Goal: Information Seeking & Learning: Learn about a topic

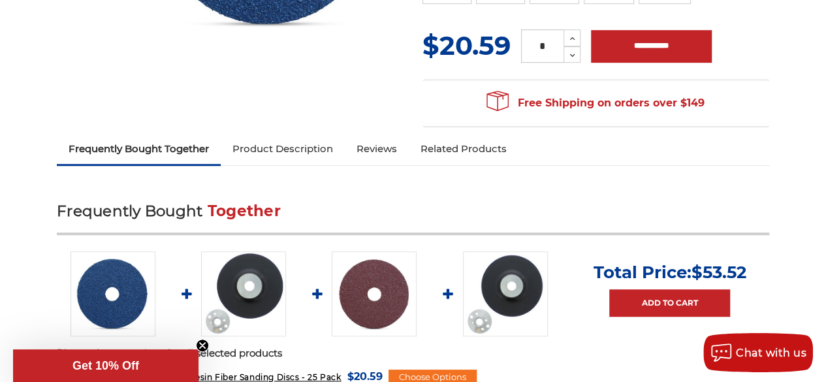
scroll to position [392, 0]
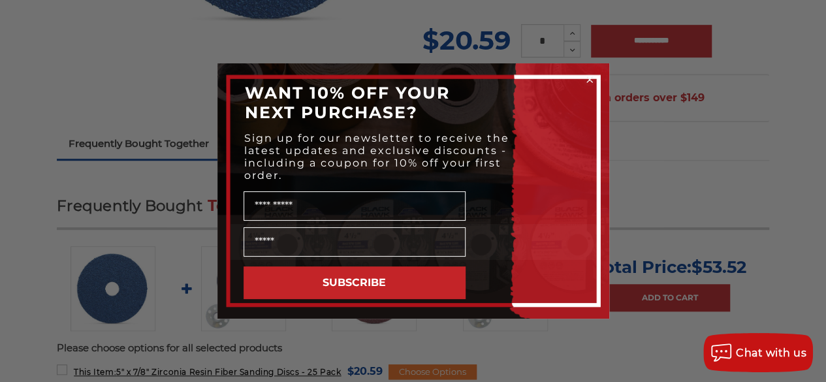
click at [144, 89] on div "Close dialog WANT 10% OFF YOUR NEXT PURCHASE? Sign up for our newsletter to rec…" at bounding box center [413, 191] width 826 height 382
click at [747, 68] on div "Close dialog WANT 10% OFF YOUR NEXT PURCHASE? Sign up for our newsletter to rec…" at bounding box center [413, 191] width 826 height 382
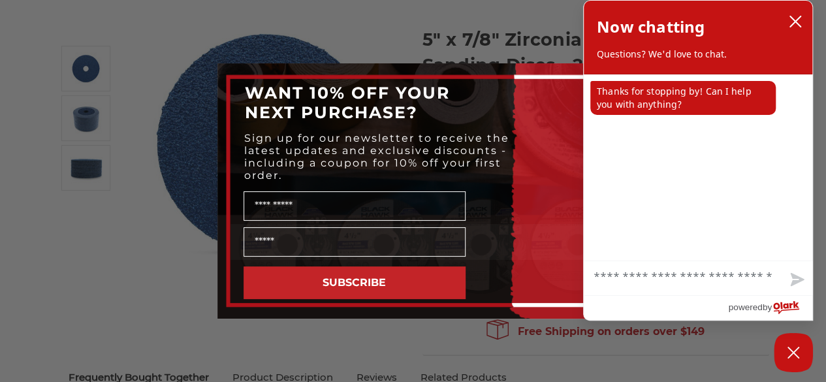
scroll to position [147, 0]
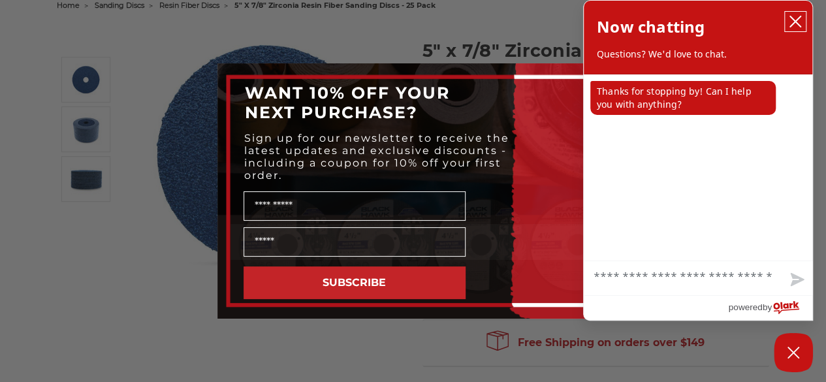
click at [796, 24] on icon "close chatbox" at bounding box center [795, 21] width 13 height 13
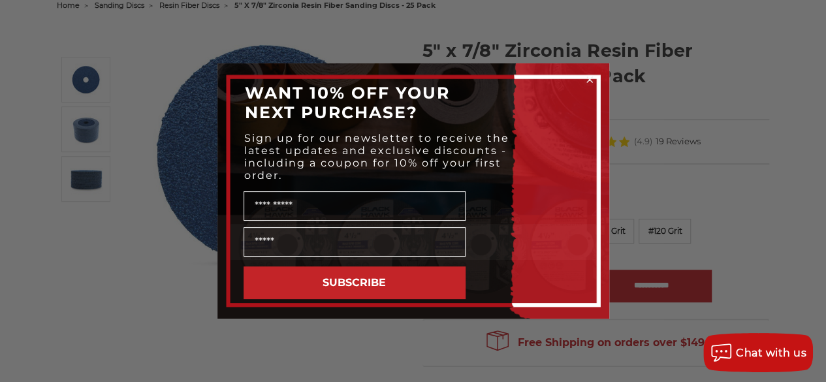
click at [589, 80] on icon "Close dialog" at bounding box center [589, 79] width 13 height 13
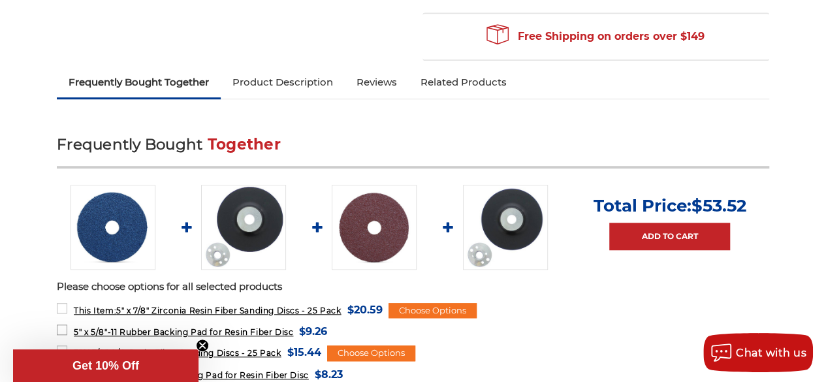
scroll to position [555, 0]
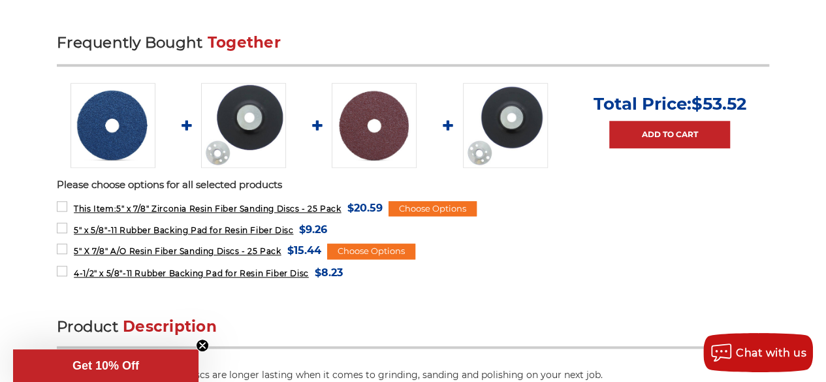
click at [243, 118] on img at bounding box center [243, 125] width 85 height 85
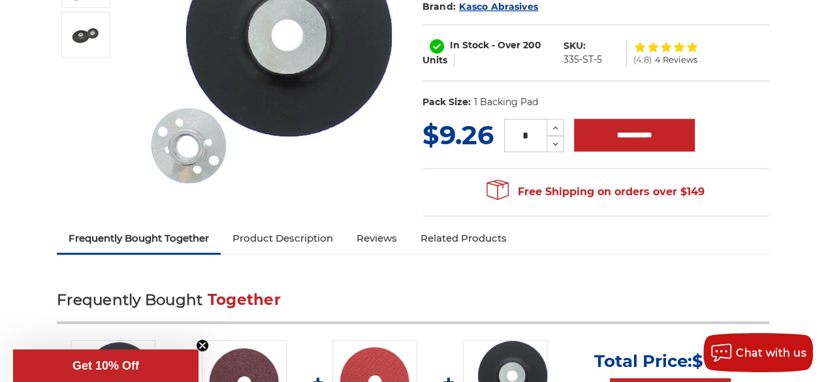
scroll to position [326, 0]
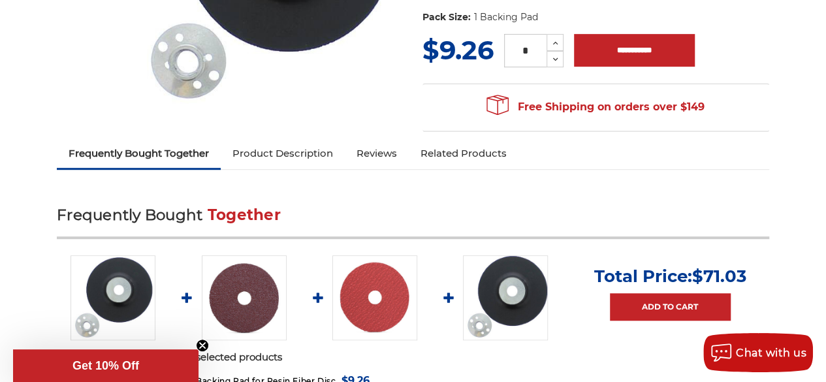
click at [375, 305] on img at bounding box center [374, 297] width 85 height 85
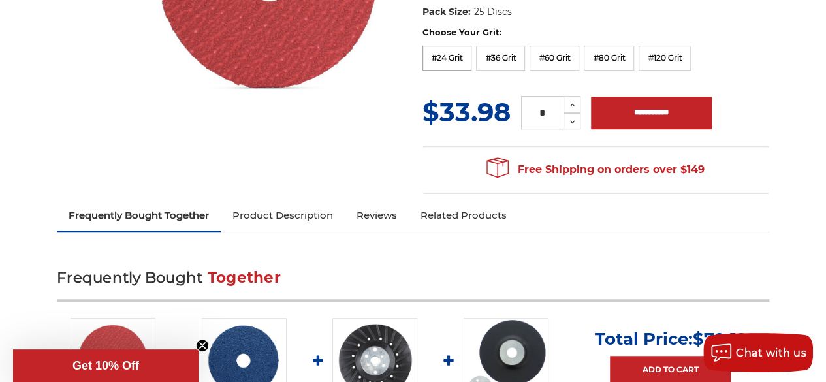
scroll to position [343, 0]
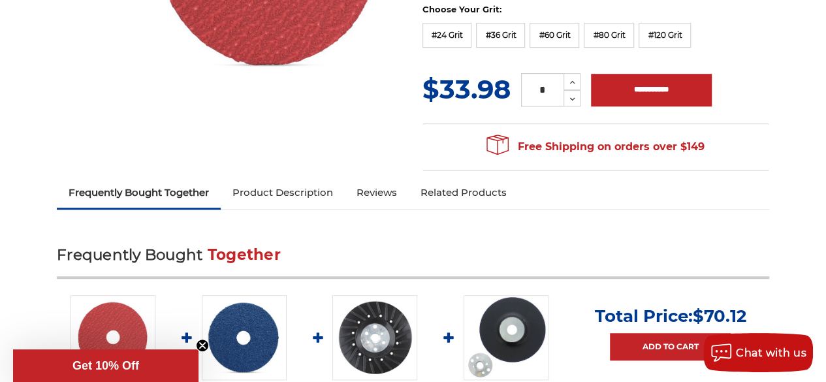
click at [373, 344] on img at bounding box center [374, 337] width 85 height 85
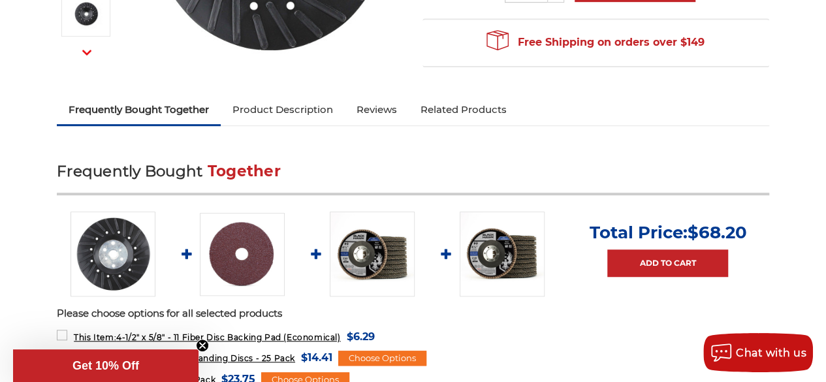
scroll to position [375, 0]
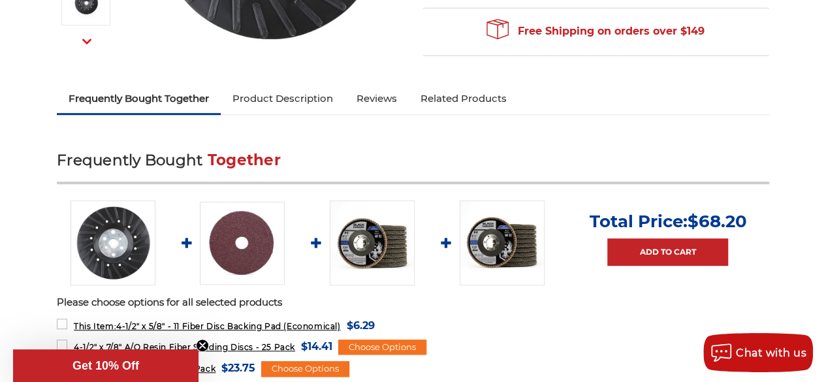
click at [501, 247] on img at bounding box center [502, 242] width 85 height 85
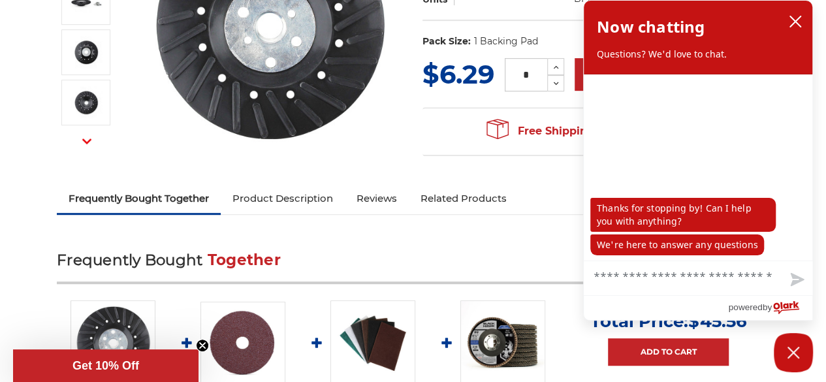
scroll to position [245, 0]
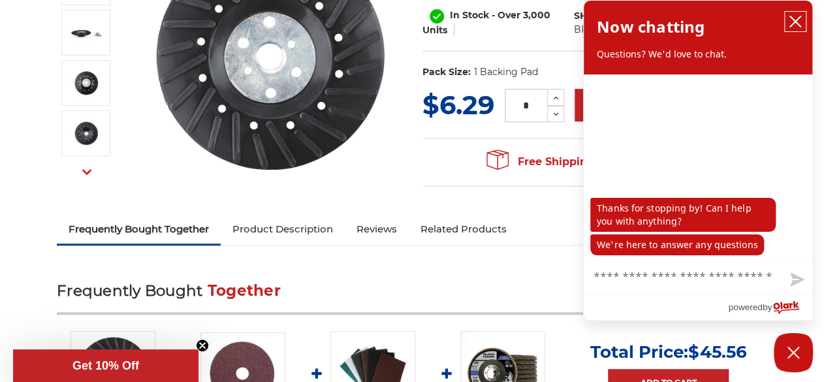
drag, startPoint x: 799, startPoint y: 20, endPoint x: 785, endPoint y: 22, distance: 14.4
click at [799, 20] on icon "close chatbox" at bounding box center [795, 21] width 13 height 13
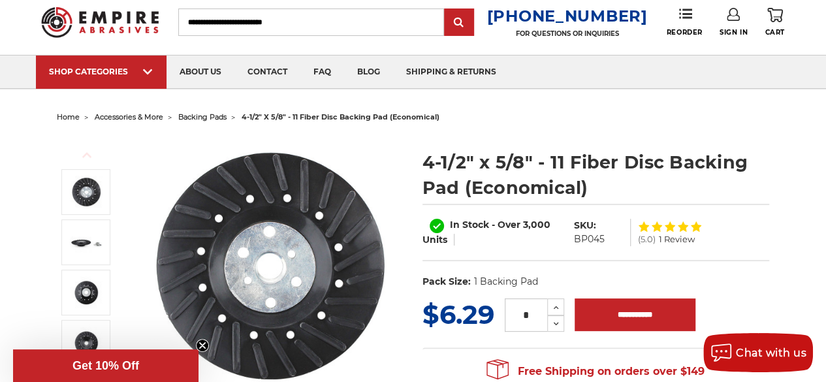
scroll to position [0, 0]
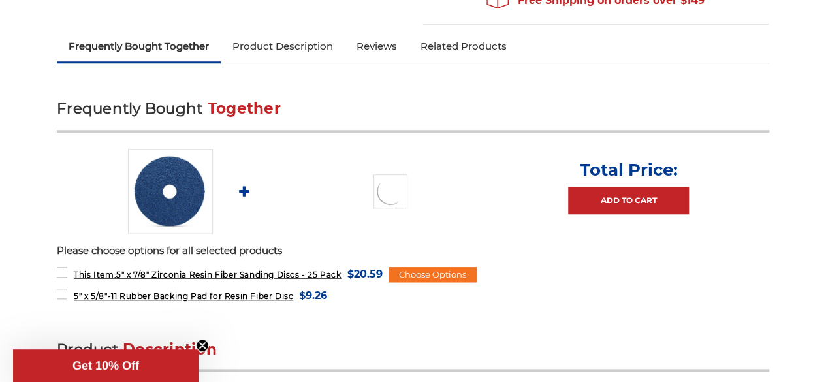
scroll to position [408, 0]
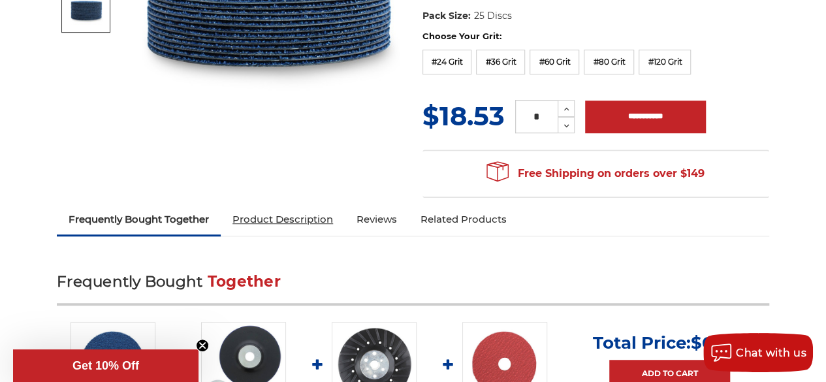
scroll to position [424, 0]
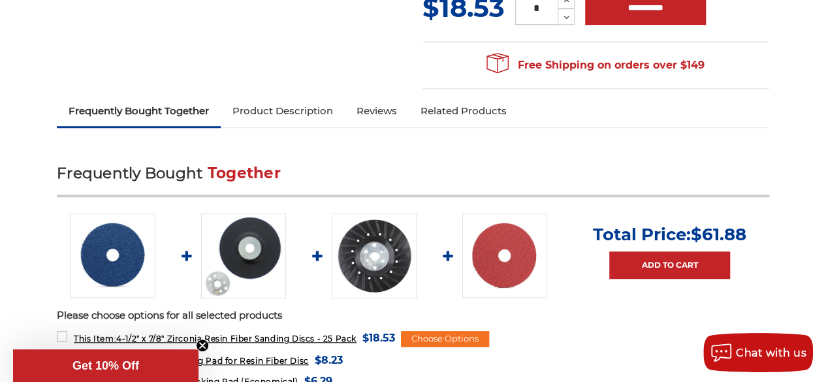
click at [253, 259] on img at bounding box center [243, 256] width 85 height 85
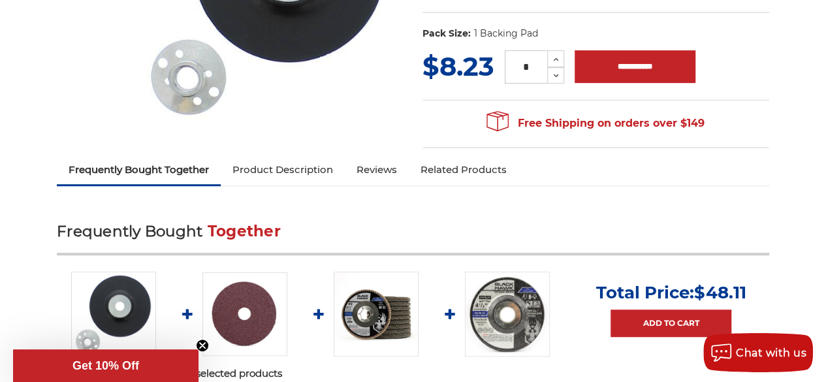
scroll to position [326, 0]
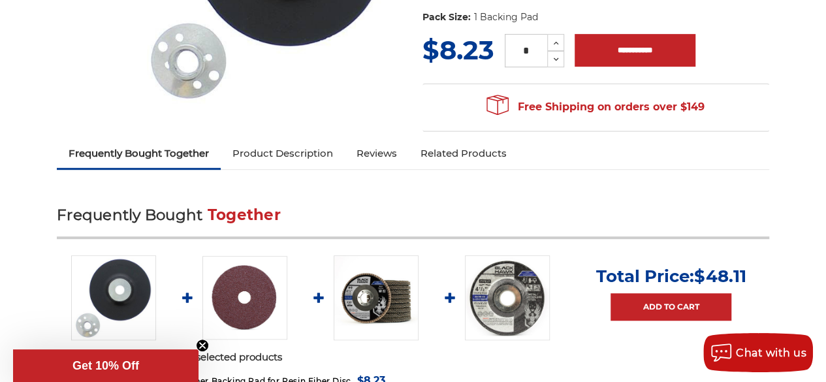
click at [301, 150] on link "Product Description" at bounding box center [283, 153] width 124 height 29
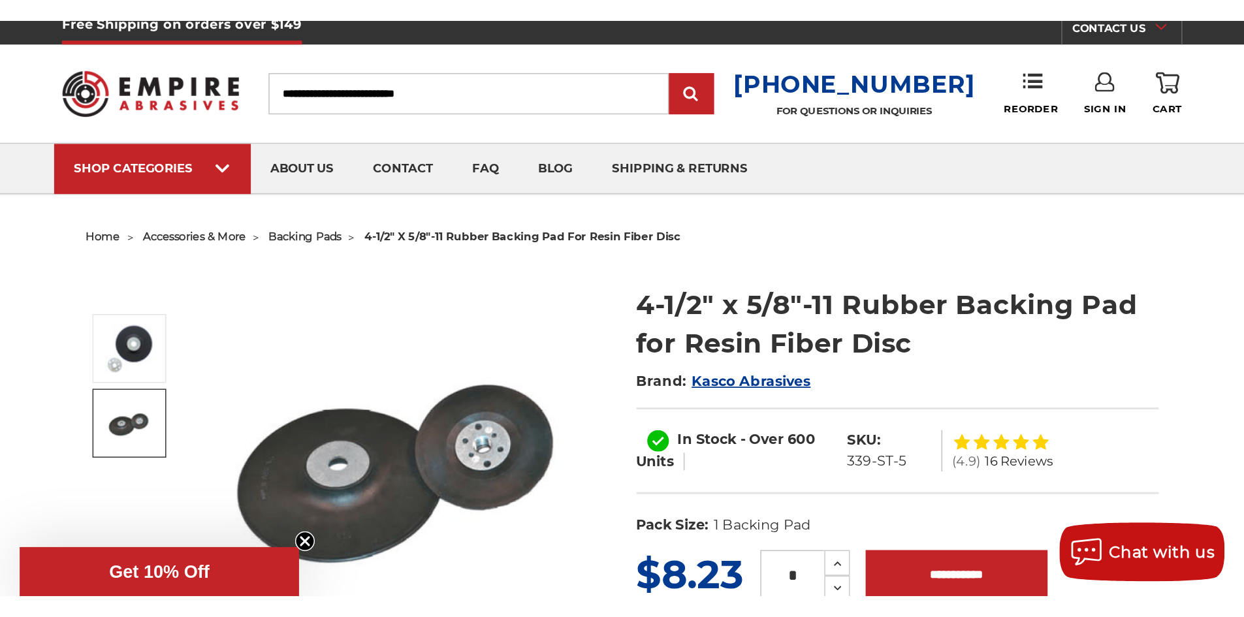
scroll to position [0, 0]
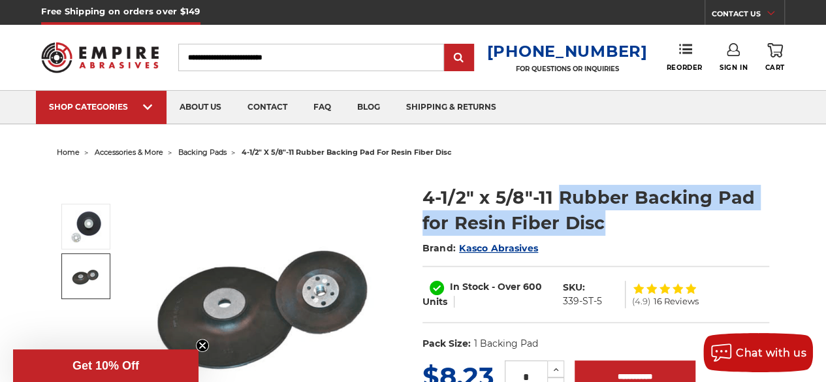
drag, startPoint x: 556, startPoint y: 197, endPoint x: 603, endPoint y: 222, distance: 53.5
click at [603, 222] on h1 "4-1/2" x 5/8"-11 Rubber Backing Pad for Resin Fiber Disc" at bounding box center [595, 210] width 347 height 51
copy h1 "Rubber Backing Pad for Resin Fiber Disc"
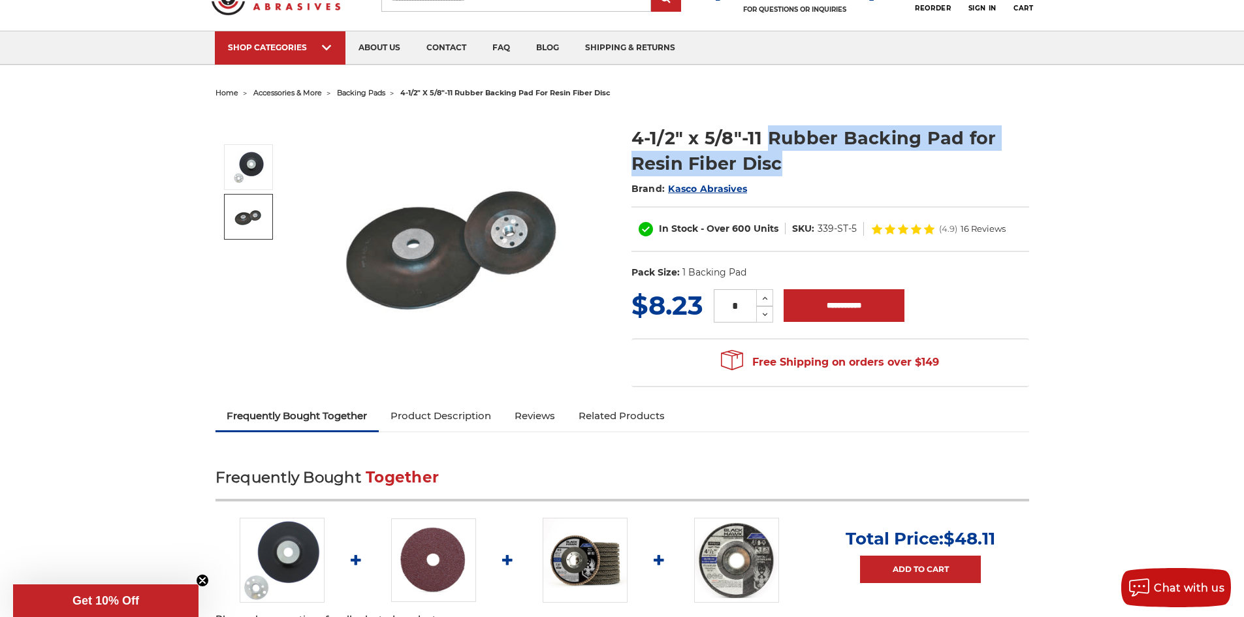
scroll to position [65, 0]
